Goal: Download file/media

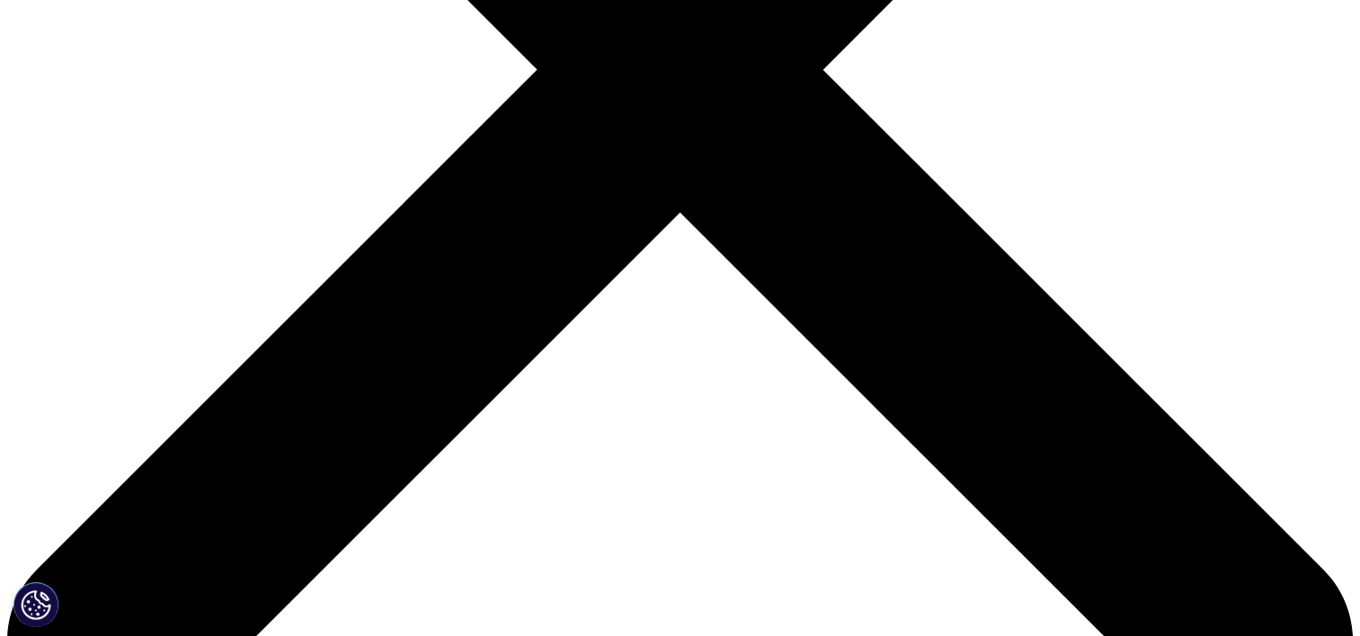
scroll to position [323, 1060]
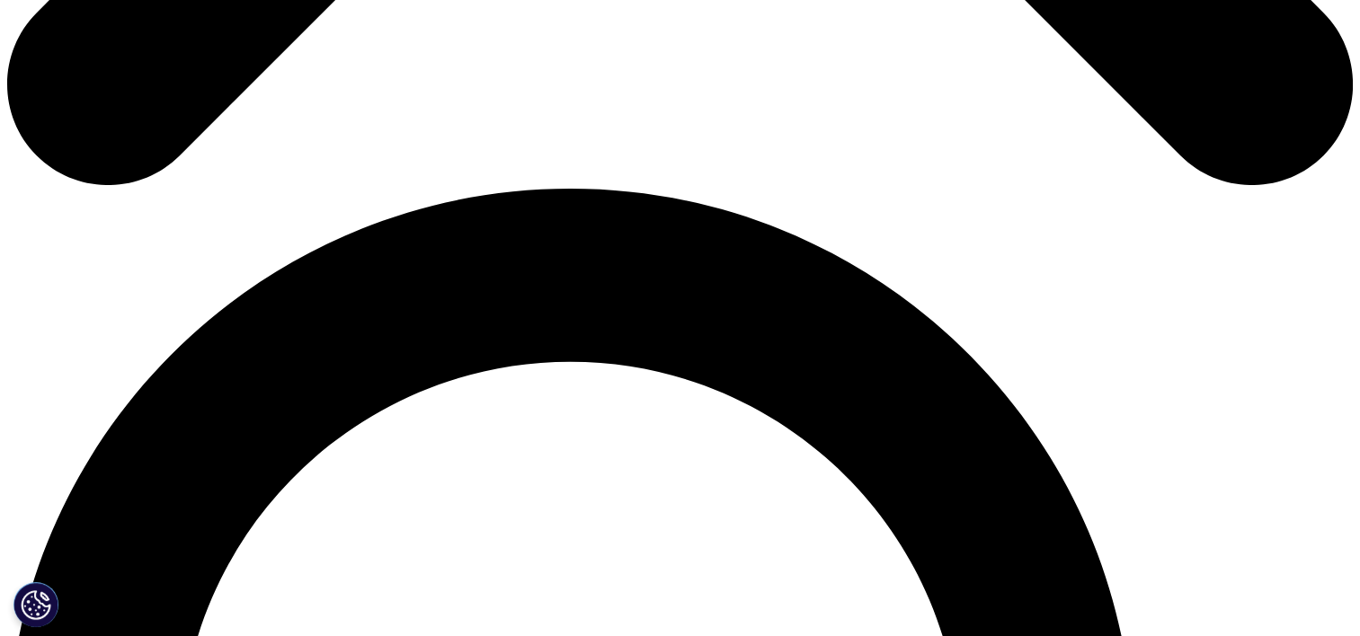
scroll to position [1006, 0]
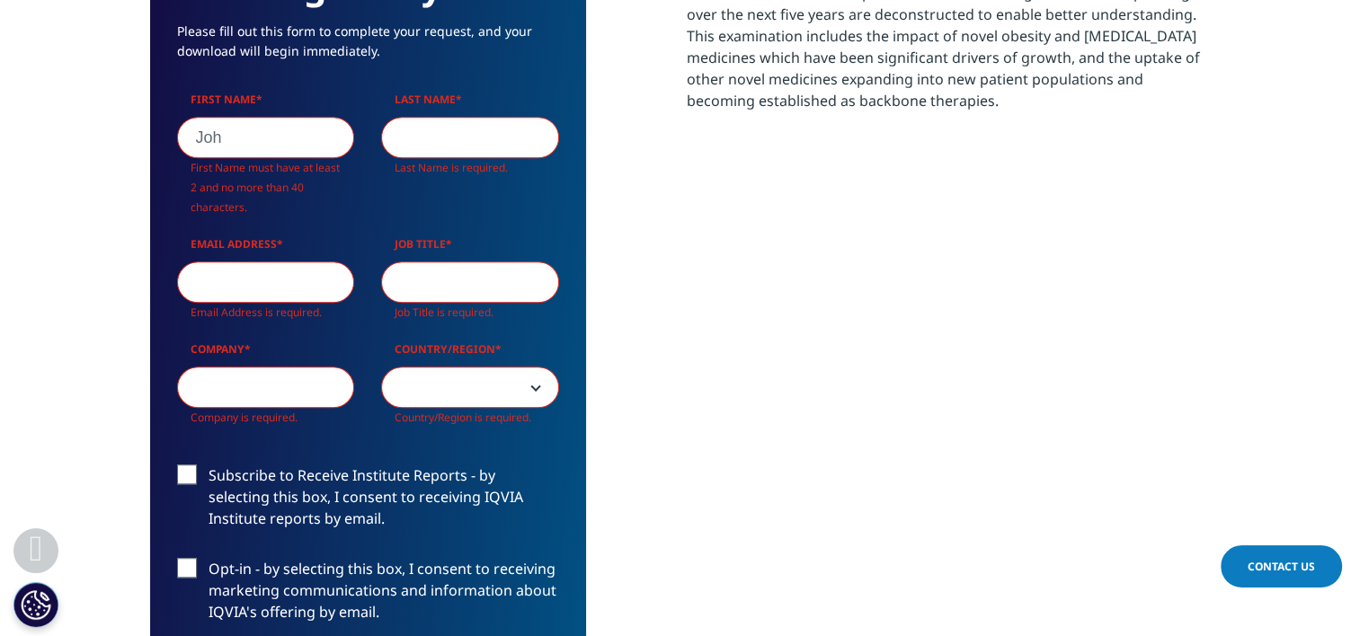
scroll to position [1071, 1060]
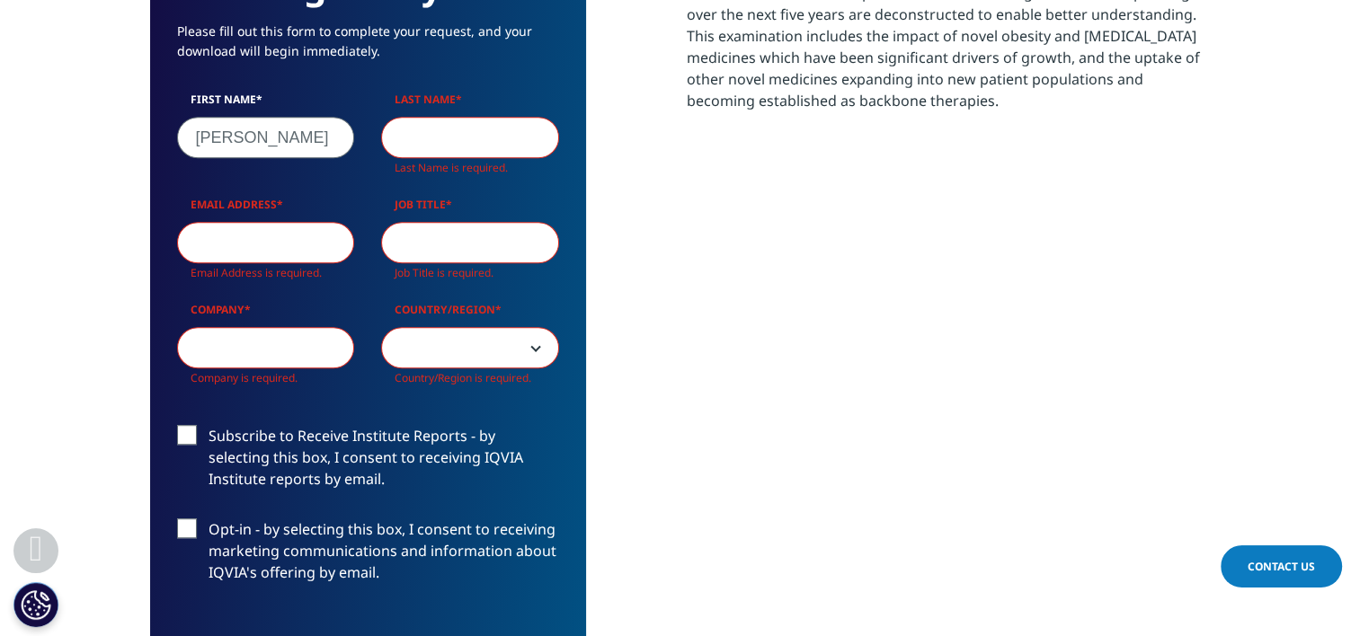
type input "[PERSON_NAME]"
click at [449, 121] on input "Last Name" at bounding box center [470, 137] width 178 height 41
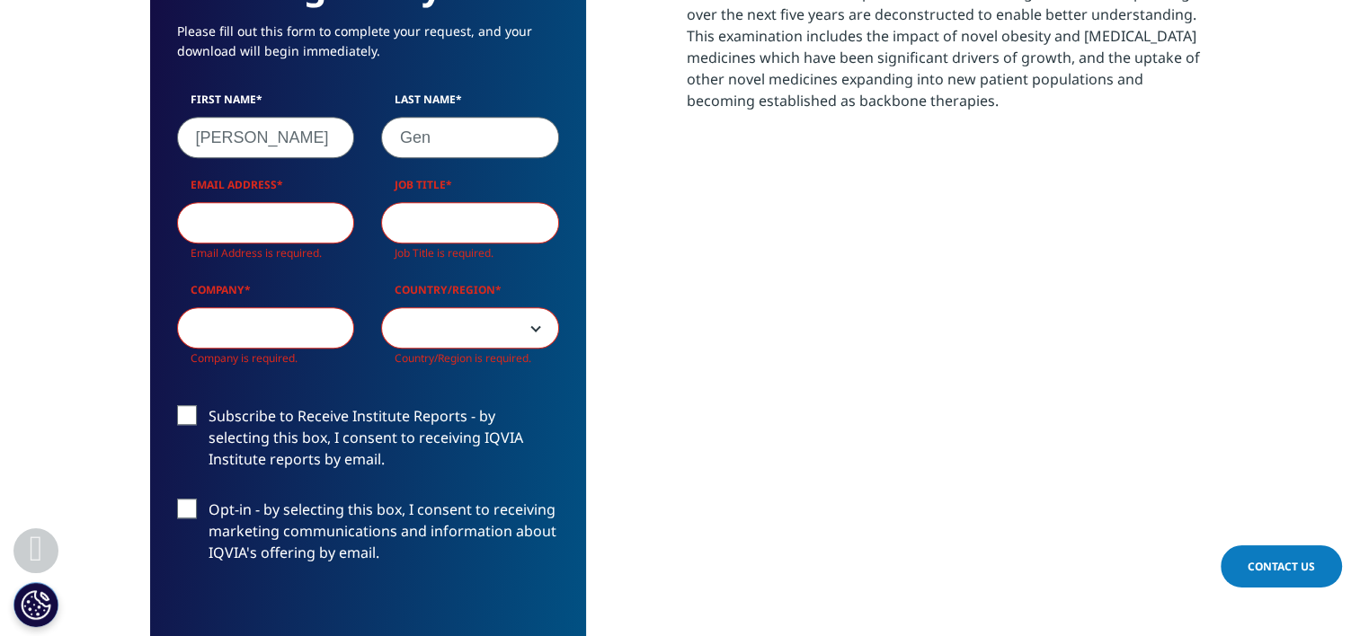
scroll to position [1051, 1060]
type input "Generd"
click at [204, 222] on input "Email Address" at bounding box center [266, 222] width 178 height 41
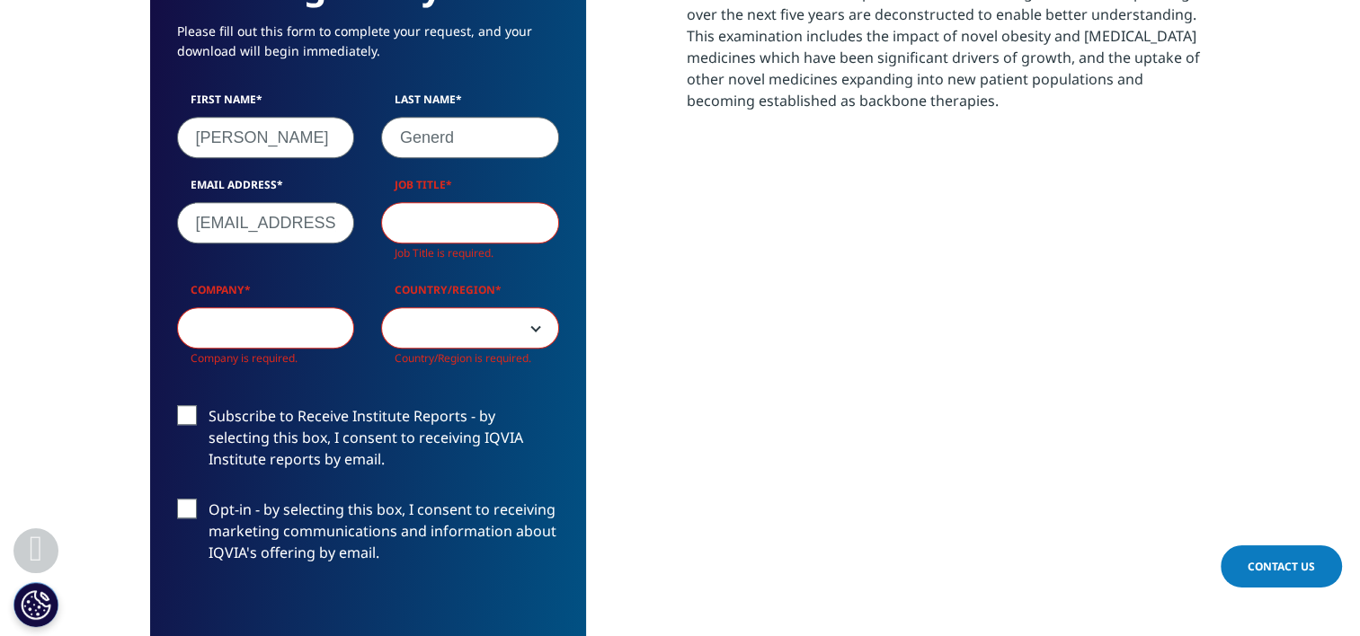
scroll to position [0, 0]
type input "[EMAIL_ADDRESS][DOMAIN_NAME]"
click at [447, 247] on span "Job Title is required." at bounding box center [443, 252] width 99 height 15
click at [474, 230] on input "Job Title" at bounding box center [470, 222] width 178 height 41
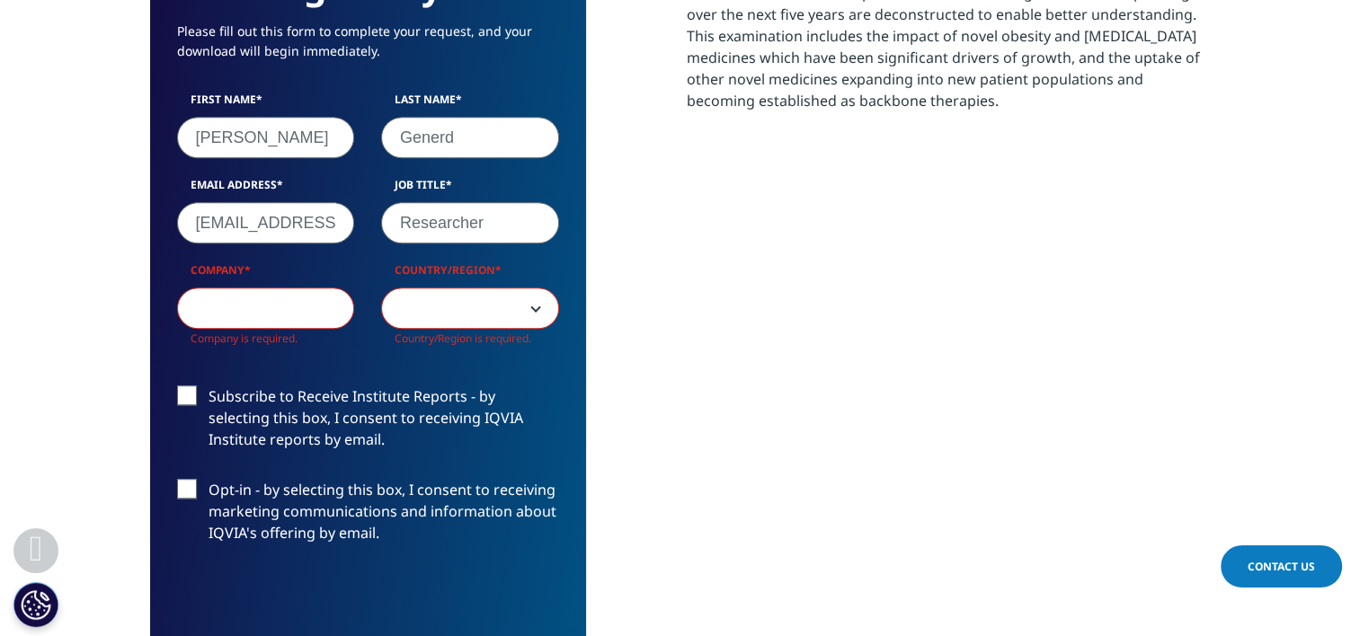
type input "Researcher"
click at [280, 315] on input "Company" at bounding box center [266, 308] width 178 height 41
type input "Astra"
click at [512, 298] on span at bounding box center [470, 308] width 176 height 41
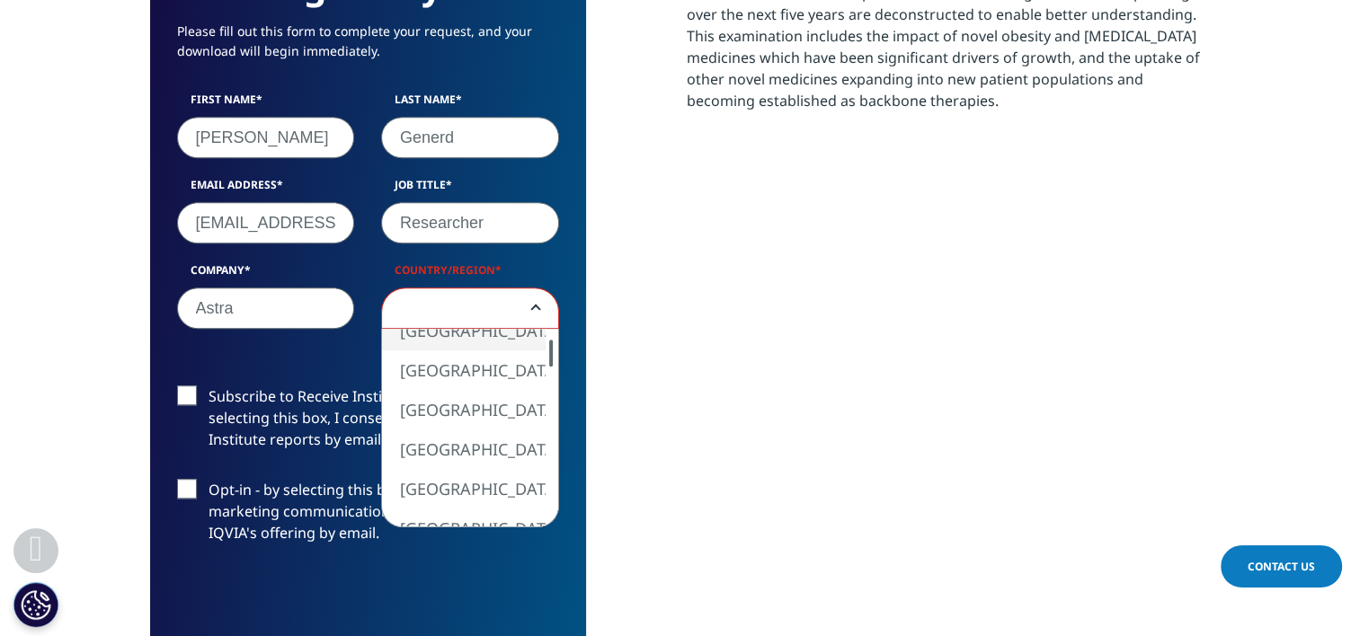
select select "[GEOGRAPHIC_DATA]"
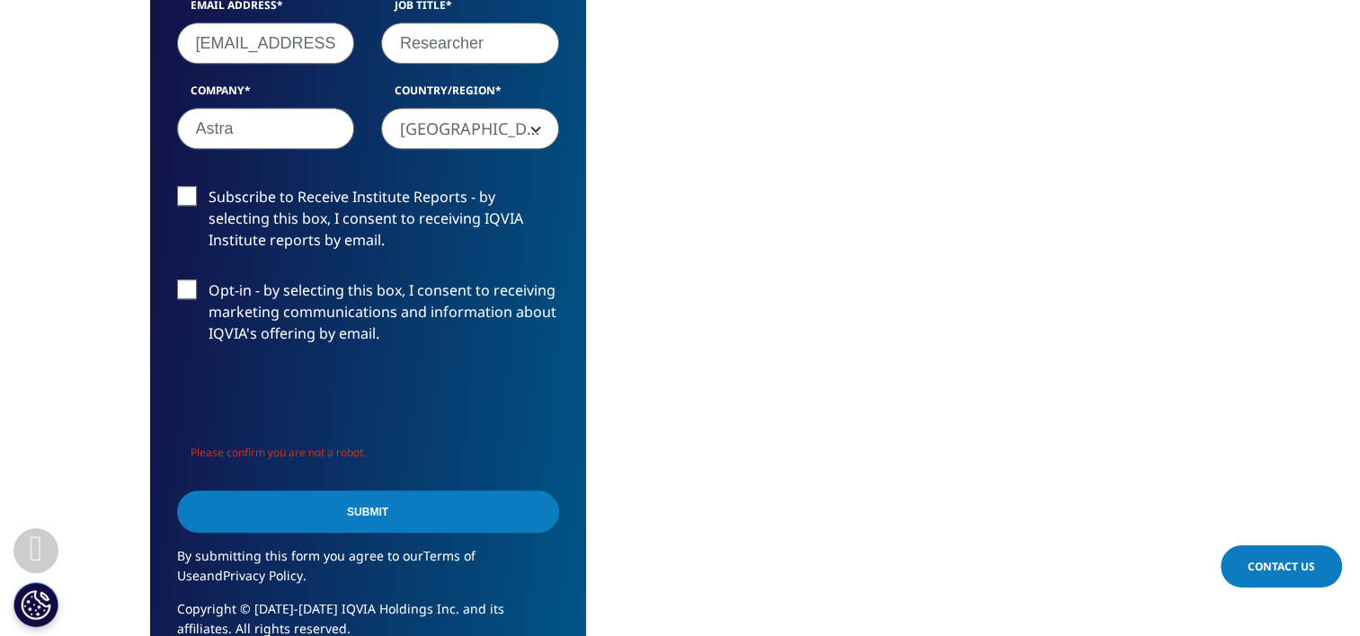
click at [399, 520] on input "Submit" at bounding box center [368, 512] width 382 height 42
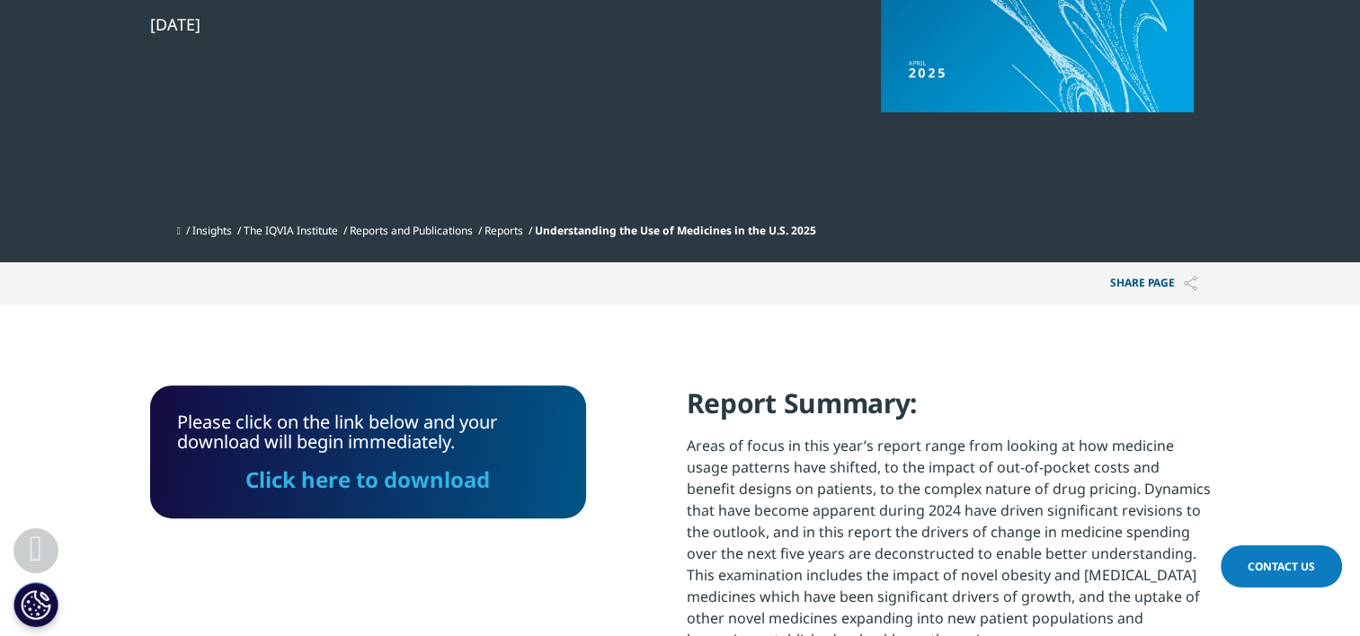
click at [438, 485] on link "Click here to download" at bounding box center [367, 480] width 244 height 30
